Goal: Check status: Check status

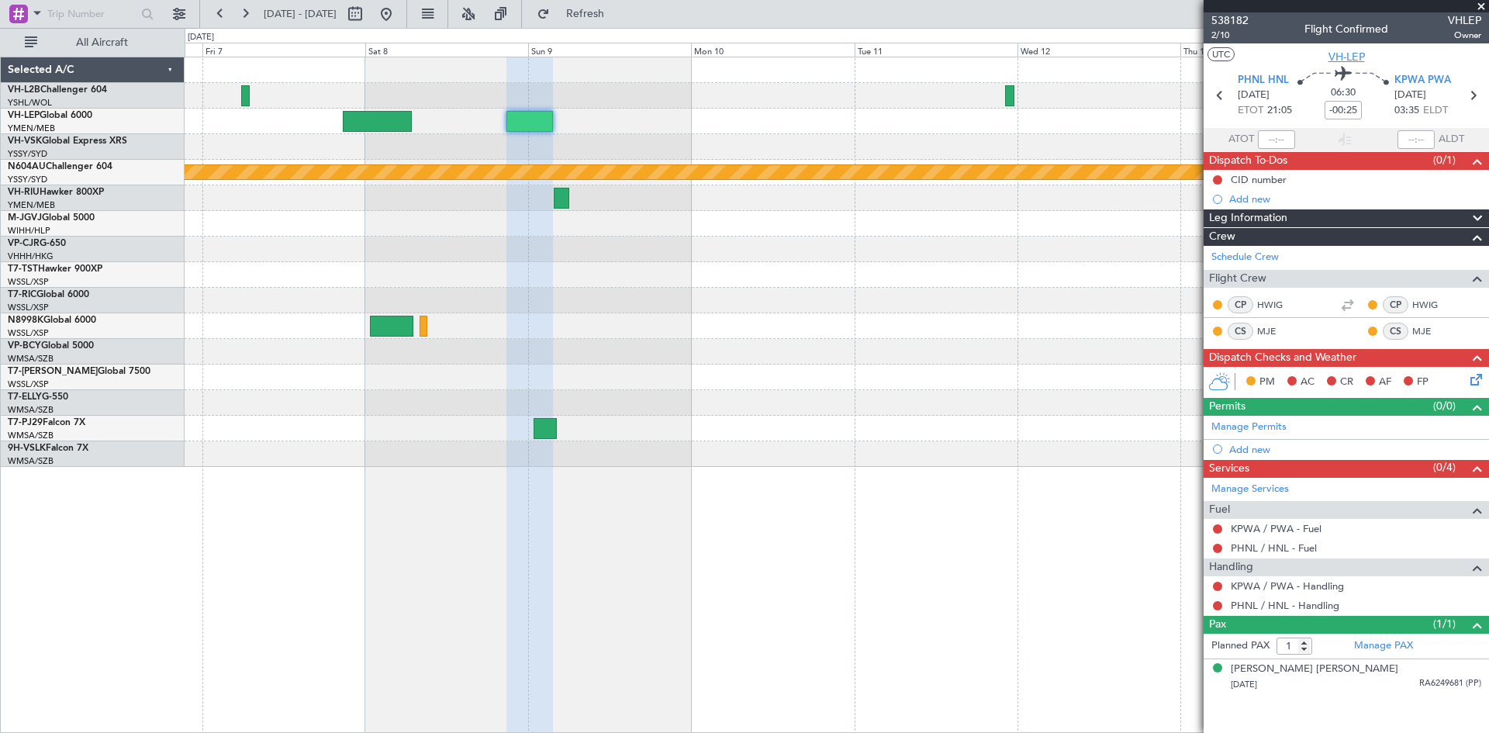
click at [1335, 53] on span "VH-LEP" at bounding box center [1346, 57] width 36 height 16
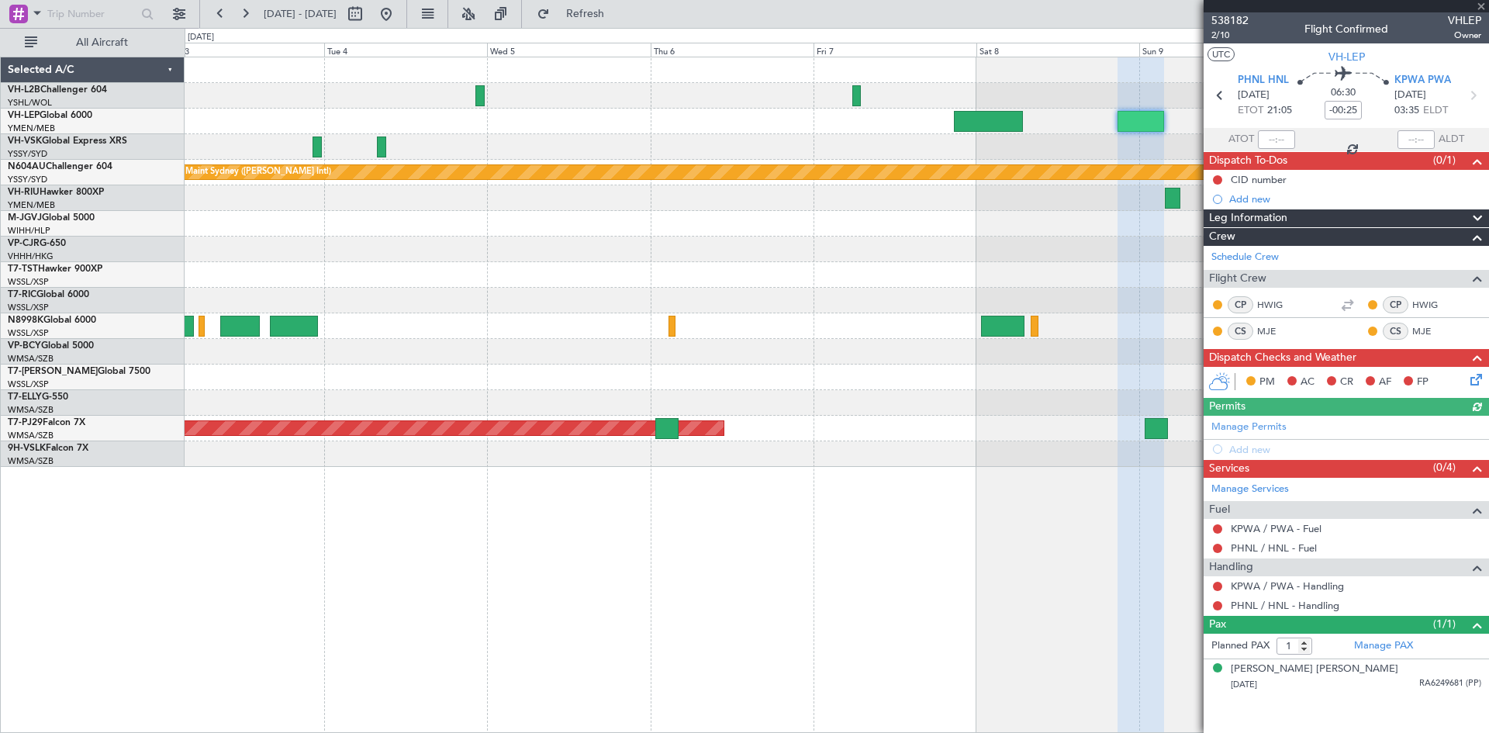
click at [917, 478] on div "Planned Maint Sydney ([PERSON_NAME] Intl) Planned Maint [GEOGRAPHIC_DATA] (Sult…" at bounding box center [837, 395] width 1304 height 676
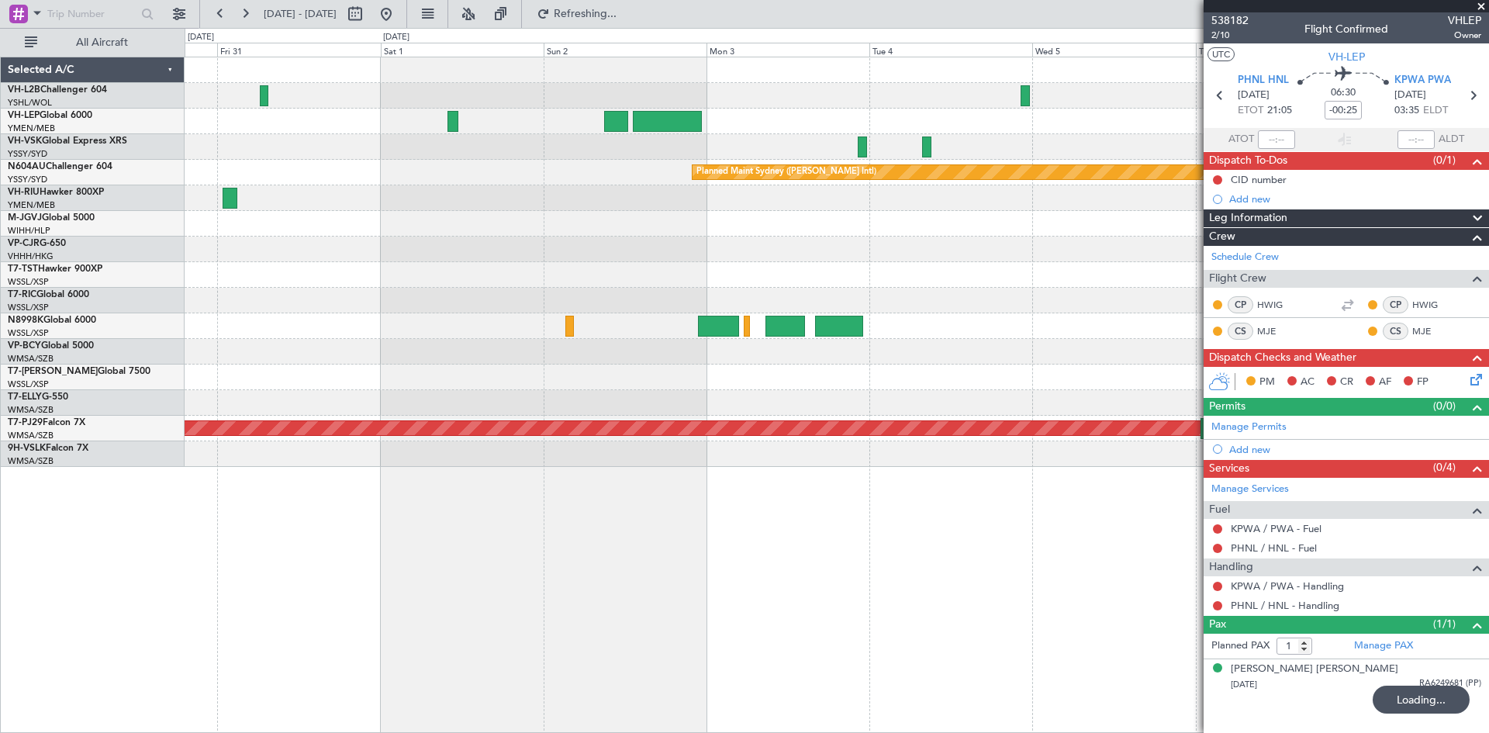
click at [1030, 545] on div "Planned Maint Sydney ([PERSON_NAME] Intl) Planned Maint [GEOGRAPHIC_DATA] (Sult…" at bounding box center [837, 395] width 1304 height 676
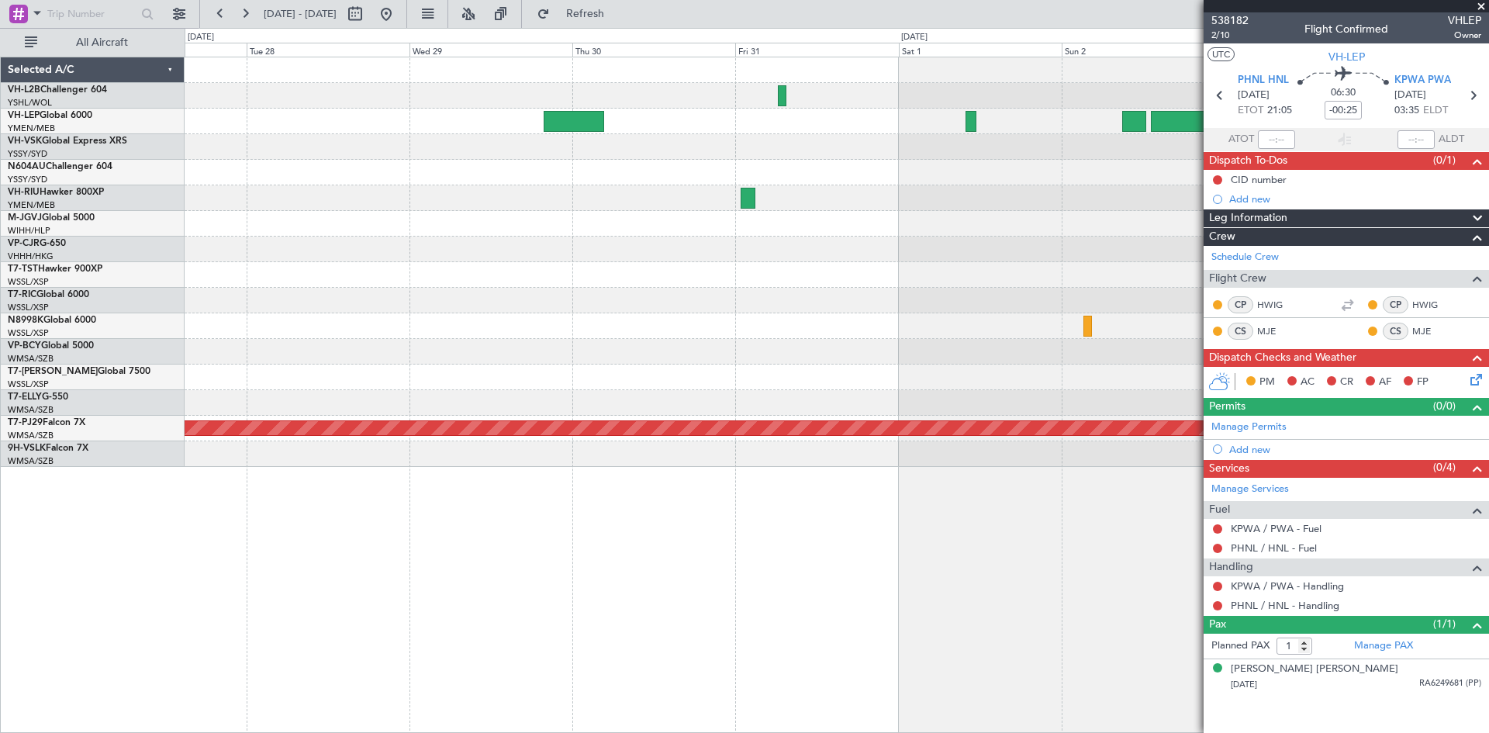
click at [1030, 590] on div "Planned Maint Sydney ([PERSON_NAME] Intl) Planned Maint [GEOGRAPHIC_DATA] (Sult…" at bounding box center [837, 395] width 1304 height 676
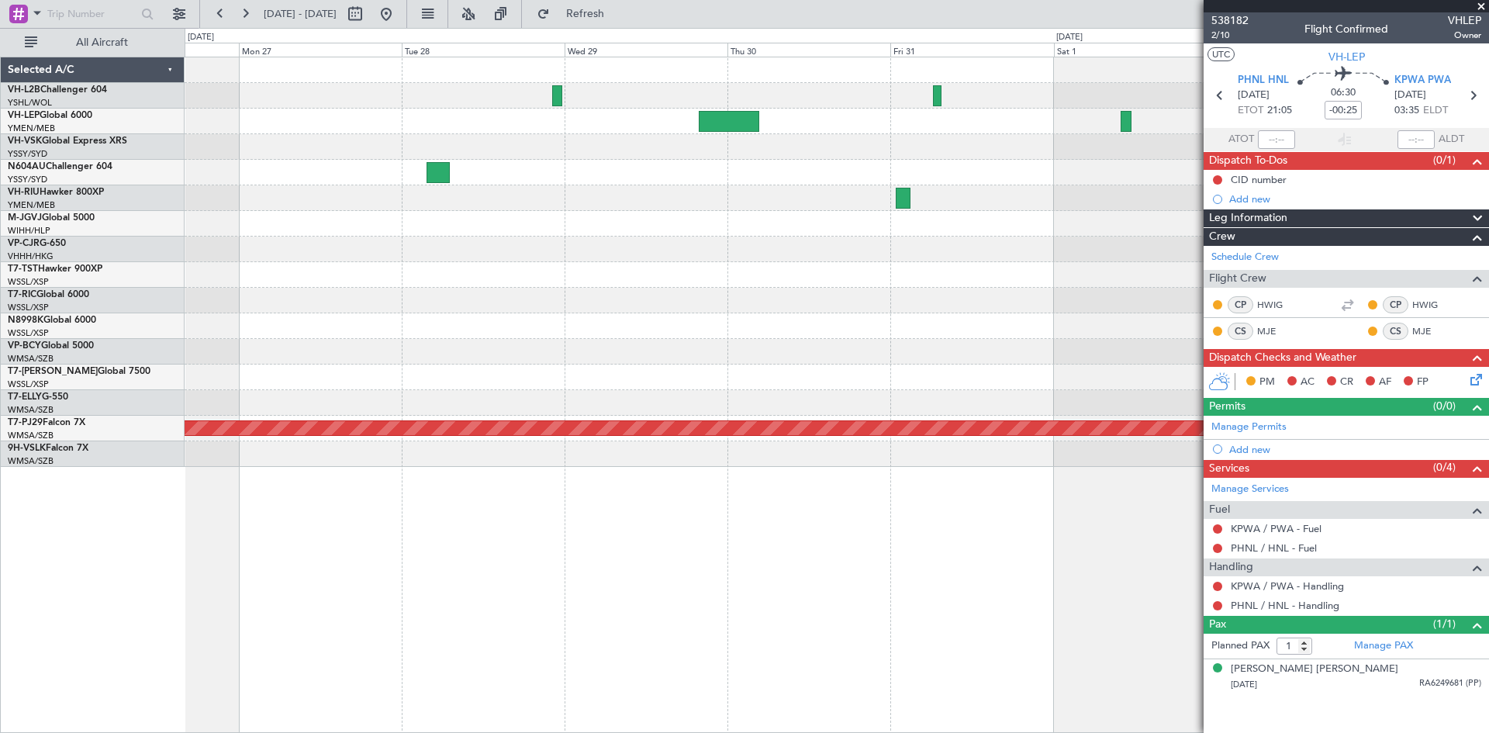
click at [719, 608] on div "Planned Maint Sydney ([PERSON_NAME] Intl) Planned Maint [GEOGRAPHIC_DATA] (Sult…" at bounding box center [837, 395] width 1304 height 676
click at [368, 22] on button at bounding box center [355, 14] width 25 height 25
select select "10"
select select "2025"
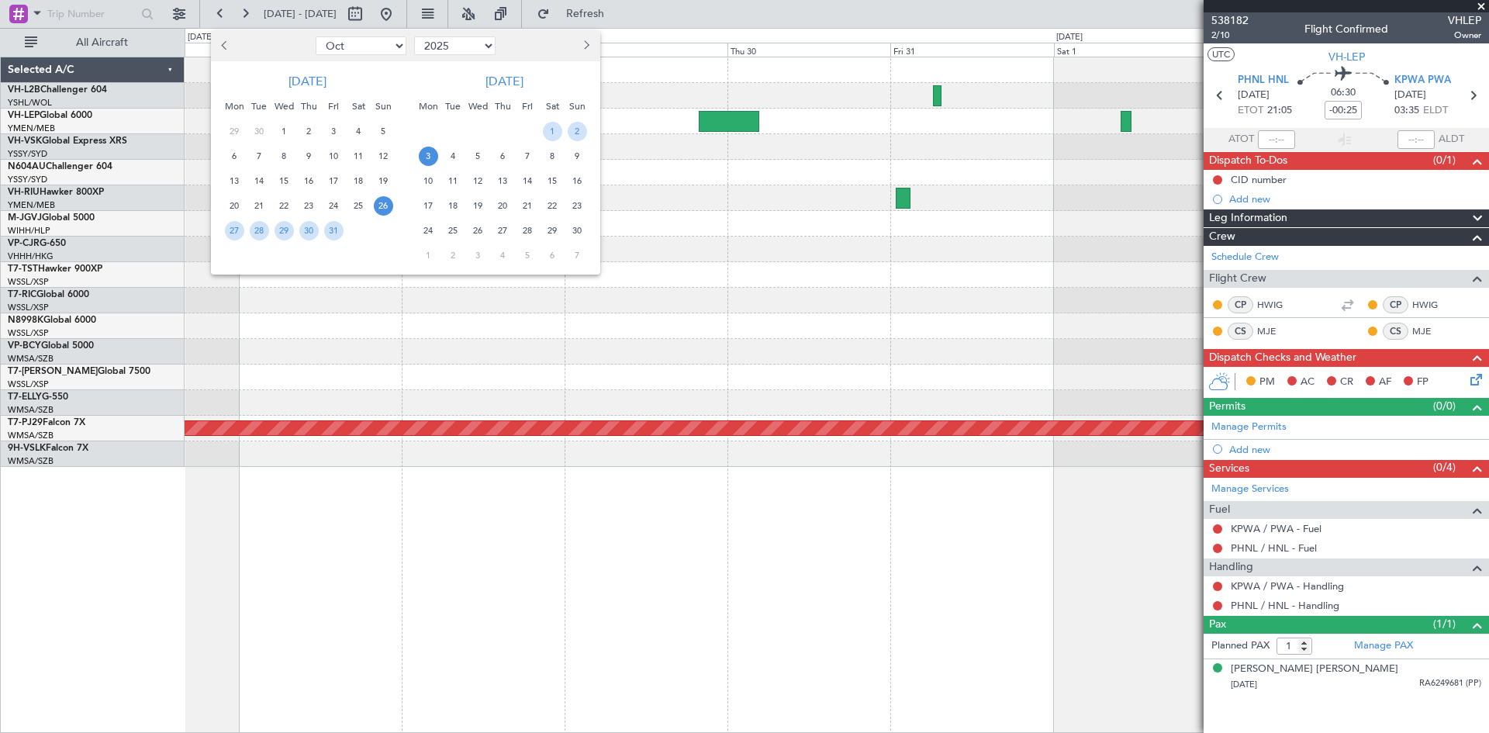
click at [451, 319] on div at bounding box center [744, 366] width 1489 height 733
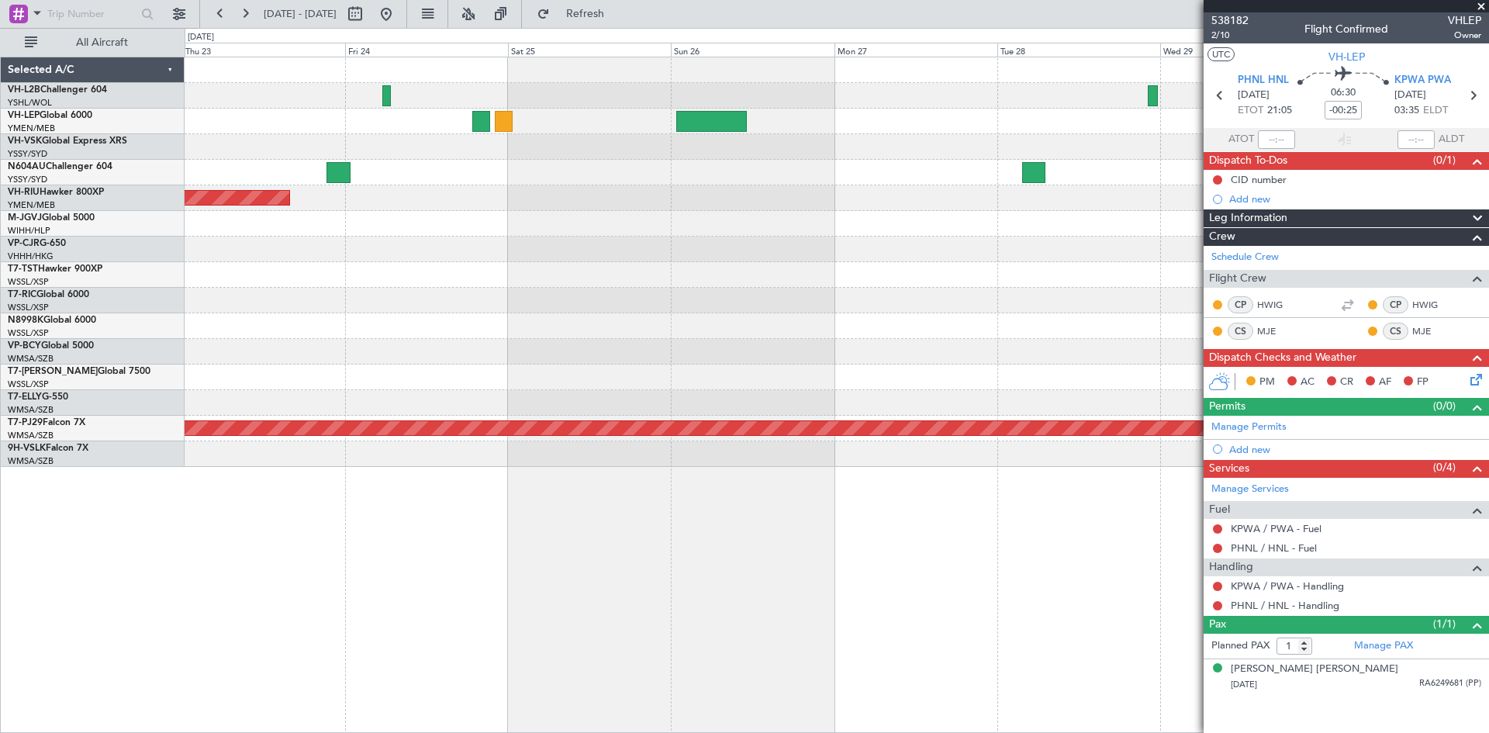
click at [909, 323] on div at bounding box center [836, 326] width 1303 height 26
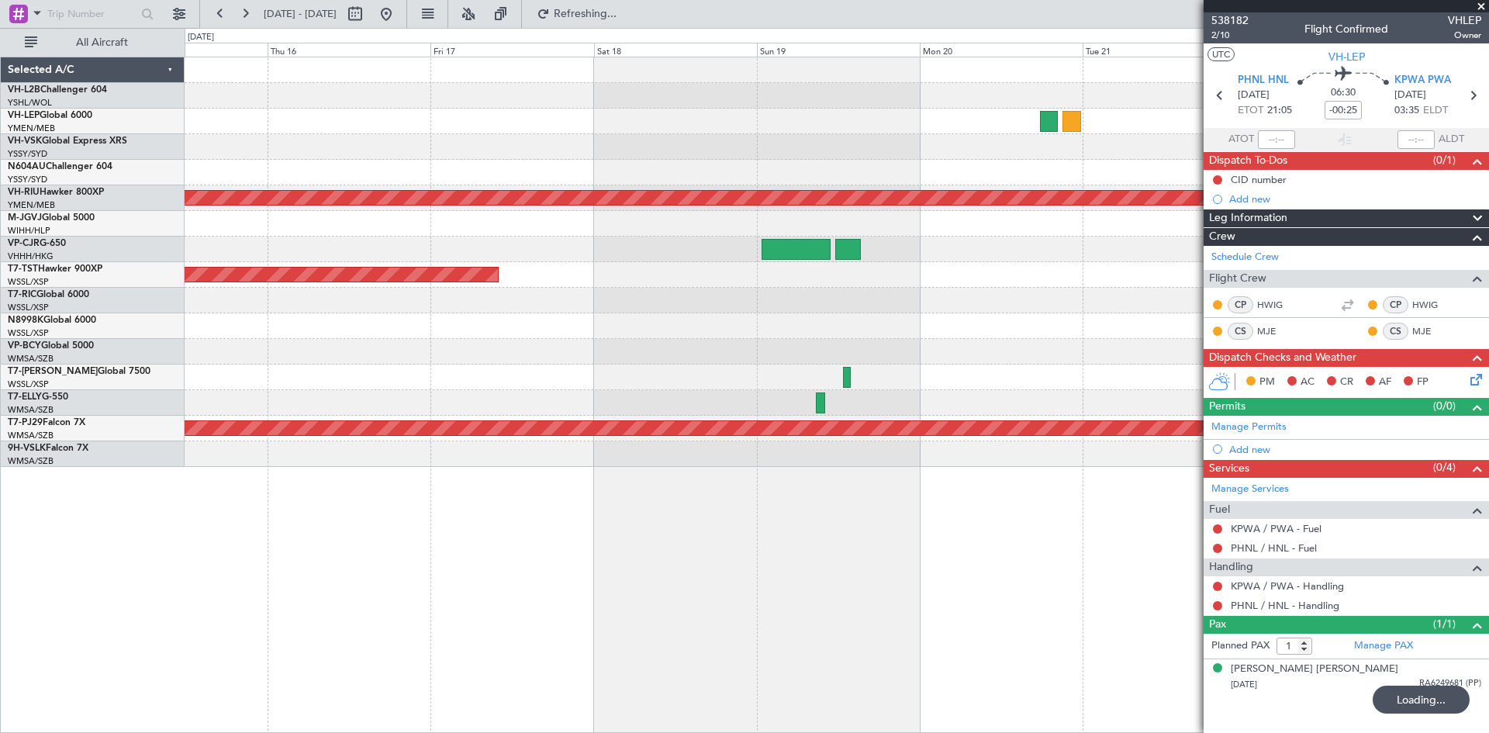
click at [1028, 354] on div "Planned Maint [GEOGRAPHIC_DATA] ([GEOGRAPHIC_DATA]) Planned Maint [GEOGRAPHIC_D…" at bounding box center [836, 261] width 1303 height 409
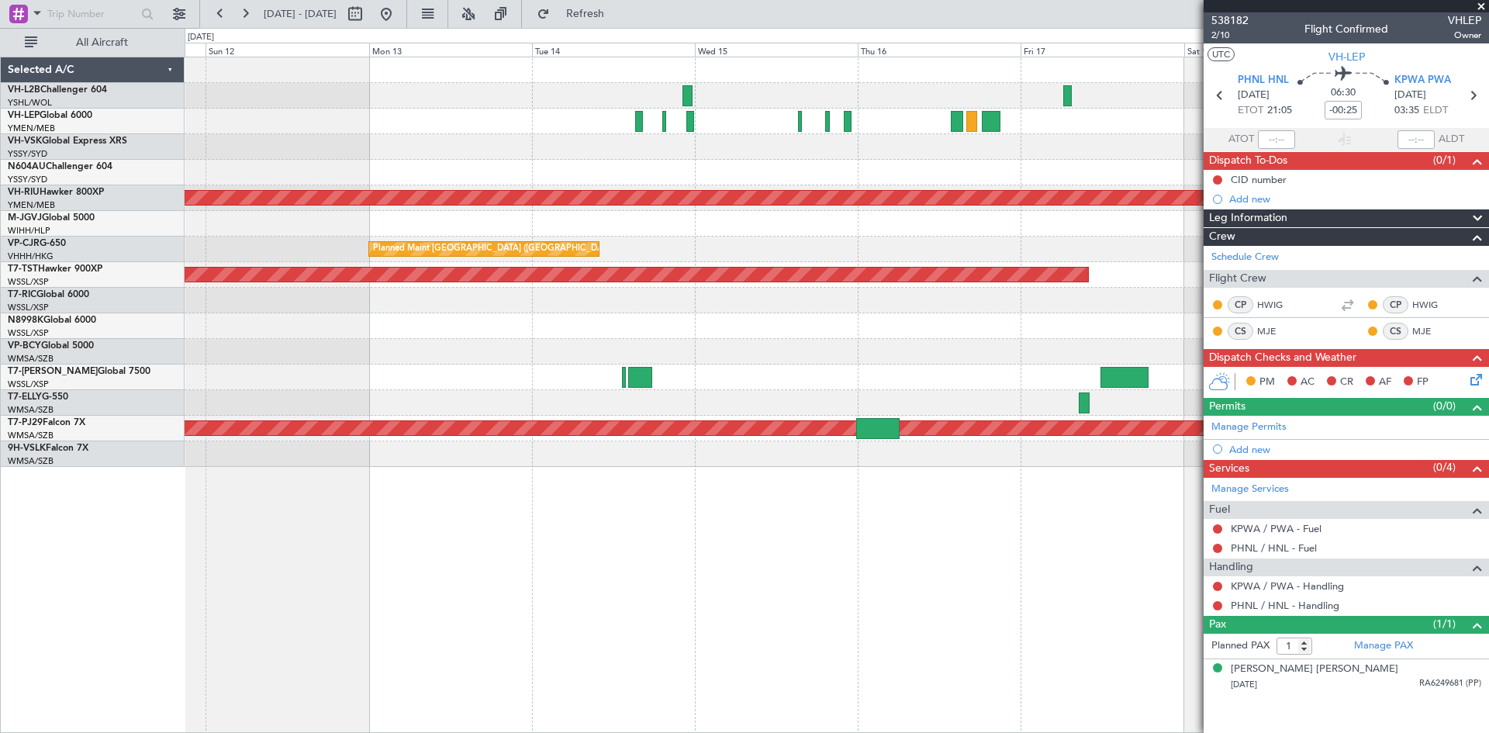
click at [942, 368] on div "Planned Maint [GEOGRAPHIC_DATA] ([GEOGRAPHIC_DATA]) Planned Maint [GEOGRAPHIC_D…" at bounding box center [836, 261] width 1303 height 409
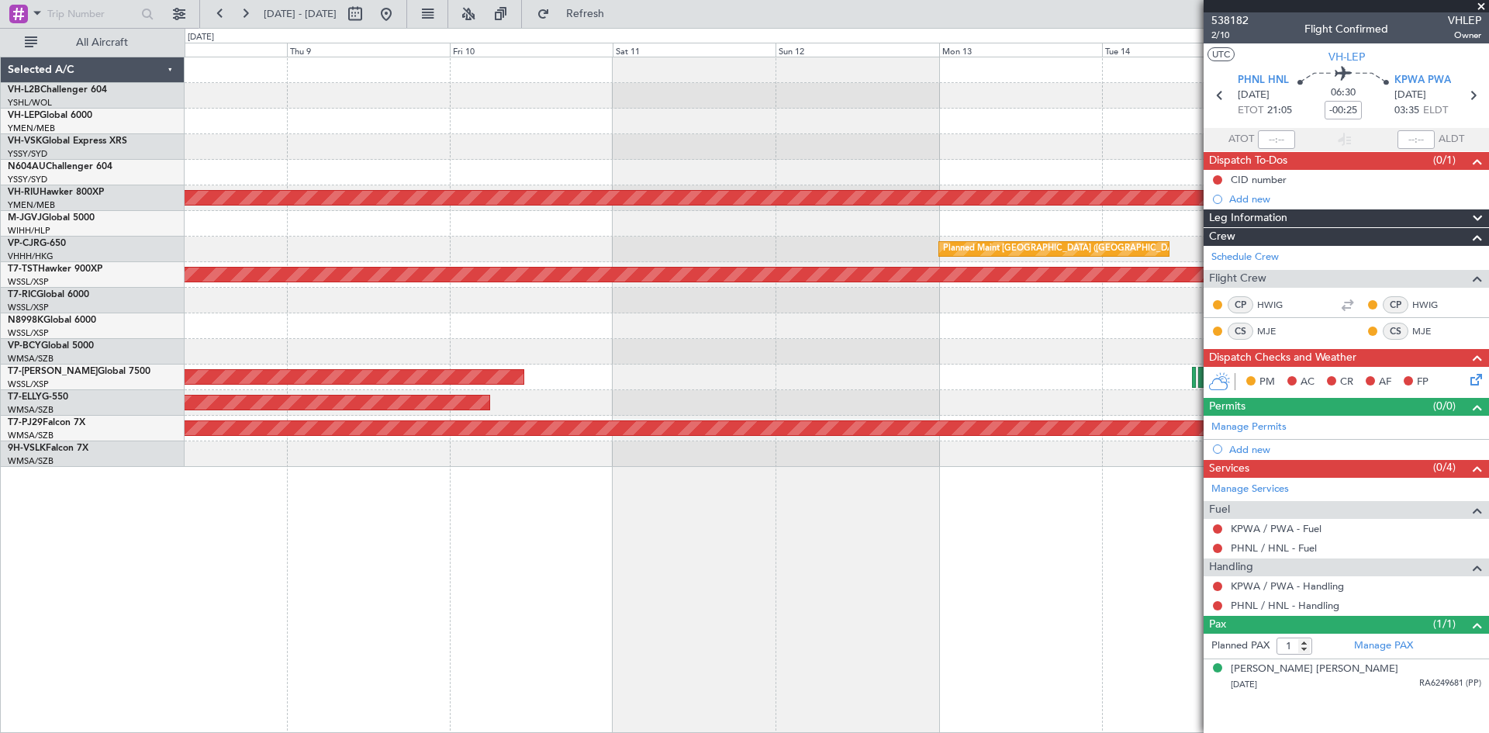
click at [921, 367] on div "Planned Maint Sydney ([PERSON_NAME] Intl) No Crew Planned Maint [GEOGRAPHIC_DAT…" at bounding box center [836, 261] width 1303 height 409
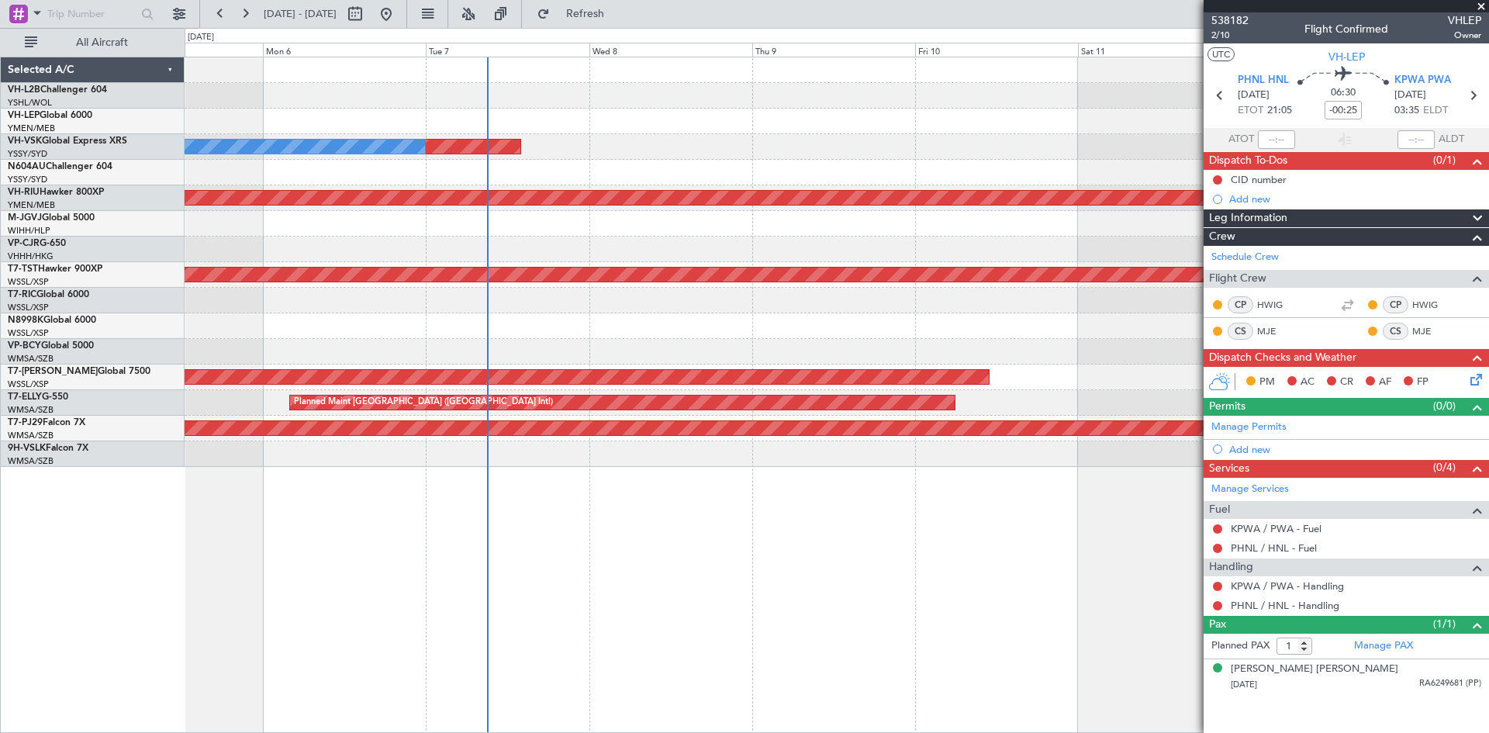
click at [769, 356] on div "Planned Maint Sydney ([PERSON_NAME] Intl) No Crew Planned Maint [GEOGRAPHIC_DAT…" at bounding box center [836, 261] width 1303 height 409
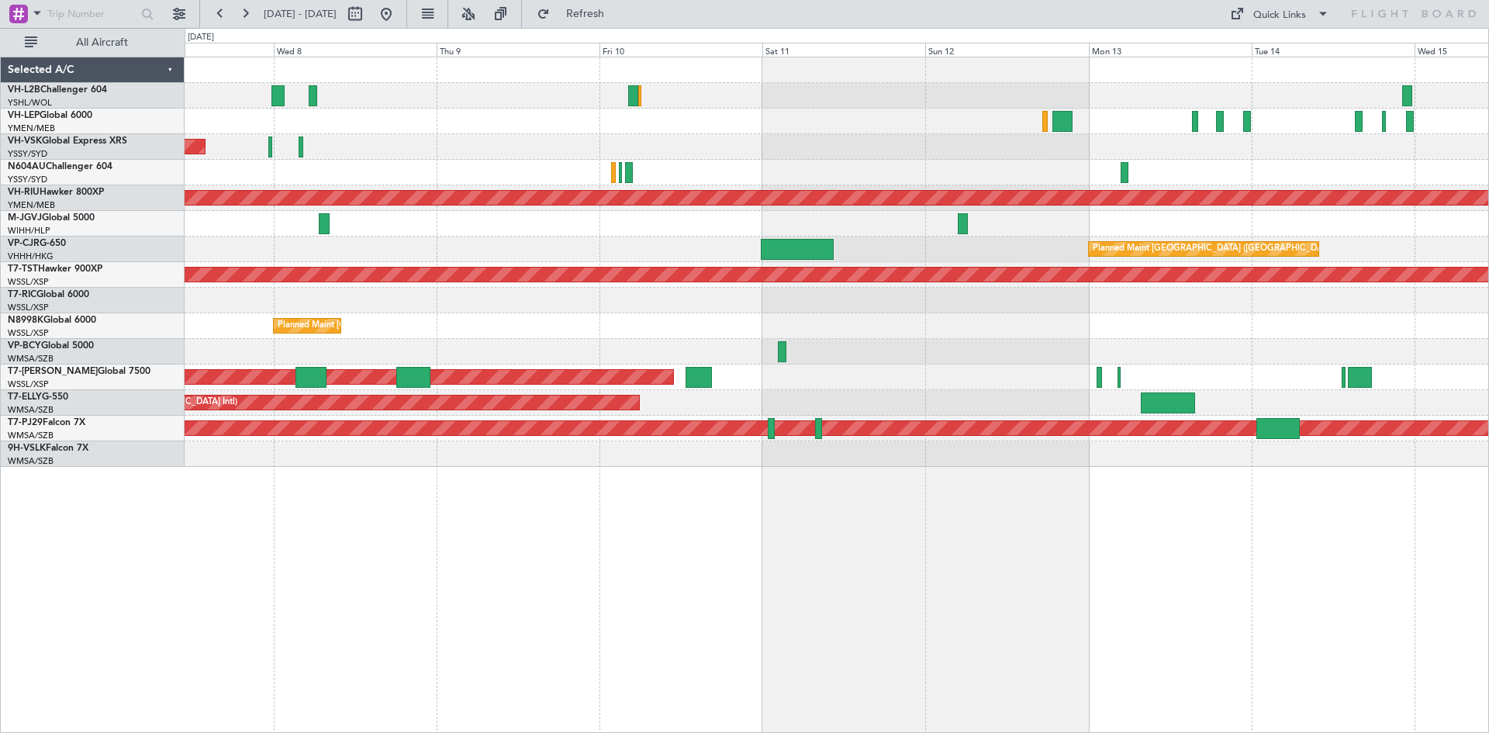
click at [529, 286] on div "Planned Maint Sydney ([PERSON_NAME] Intl) No Crew Planned Maint [GEOGRAPHIC_DAT…" at bounding box center [836, 261] width 1303 height 409
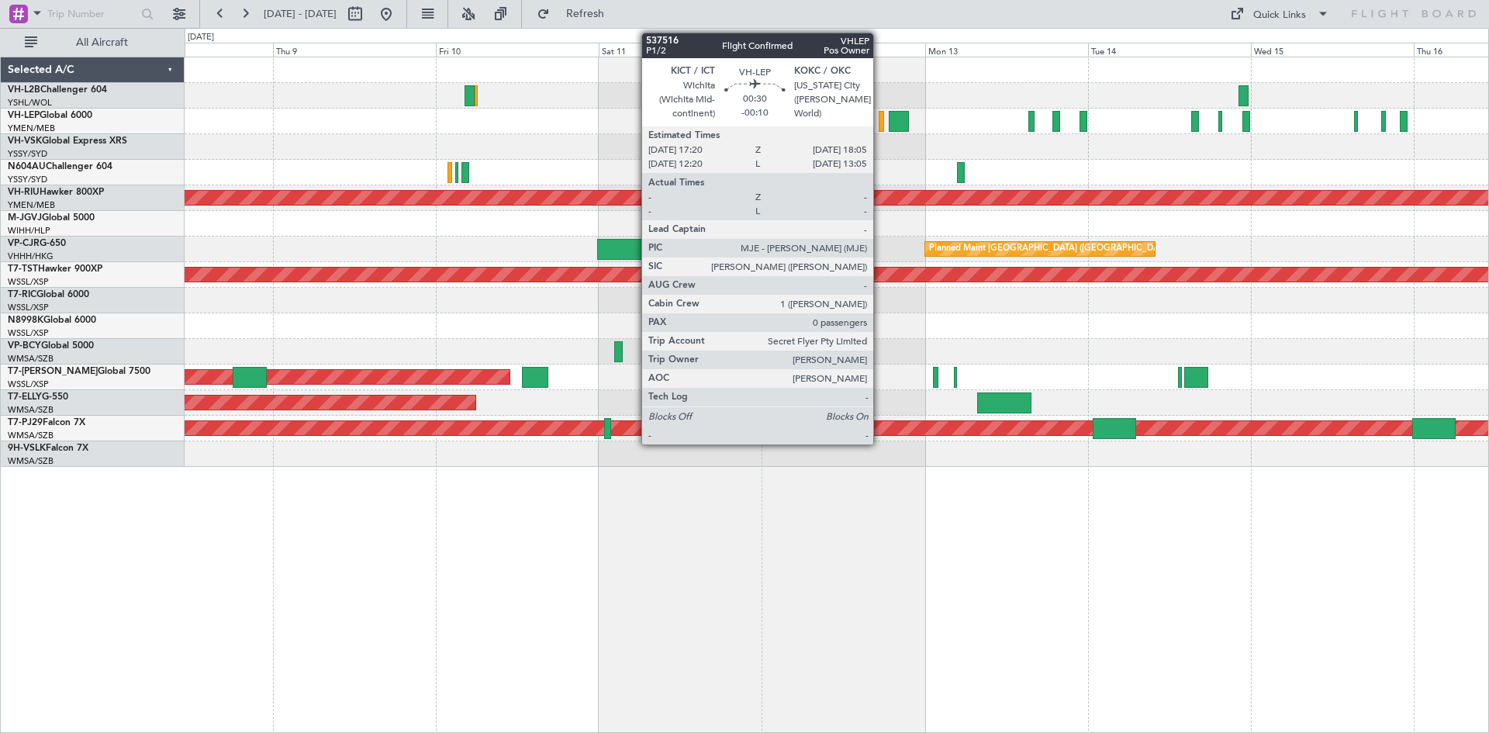
click at [880, 131] on div at bounding box center [881, 121] width 5 height 21
